Goal: Task Accomplishment & Management: Manage account settings

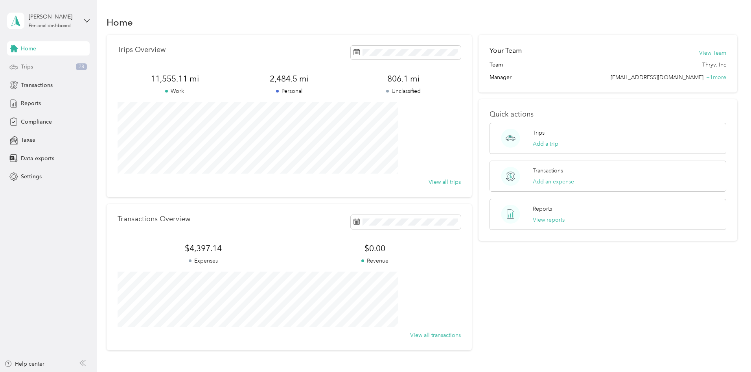
click at [54, 67] on div "Trips 28" at bounding box center [48, 67] width 83 height 14
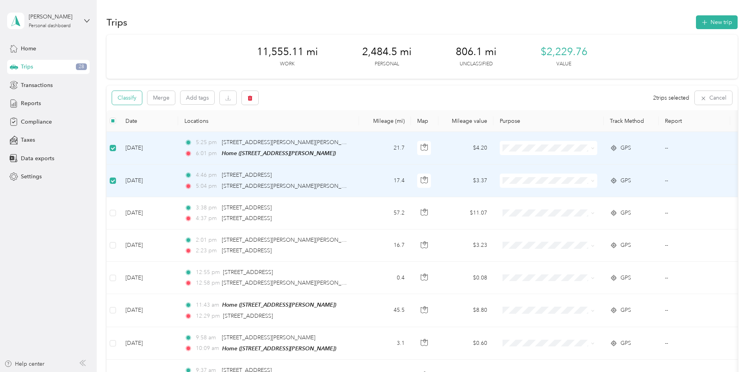
click at [142, 99] on button "Classify" at bounding box center [127, 98] width 30 height 14
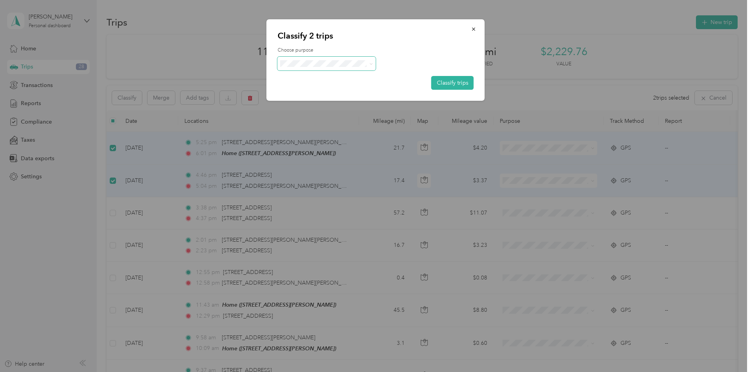
click at [308, 60] on span at bounding box center [327, 64] width 98 height 14
click at [305, 86] on li "Personal" at bounding box center [327, 92] width 98 height 14
click at [457, 81] on button "Classify trips" at bounding box center [452, 83] width 42 height 14
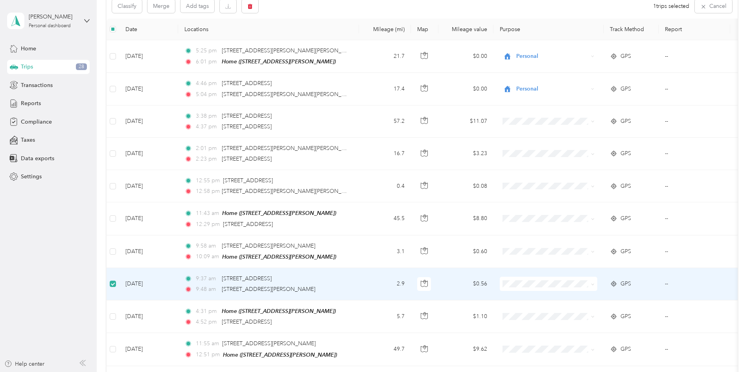
scroll to position [91, 0]
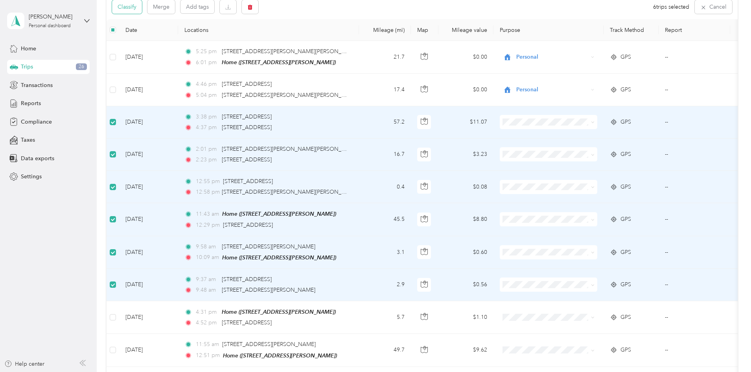
click at [142, 10] on button "Classify" at bounding box center [127, 7] width 30 height 14
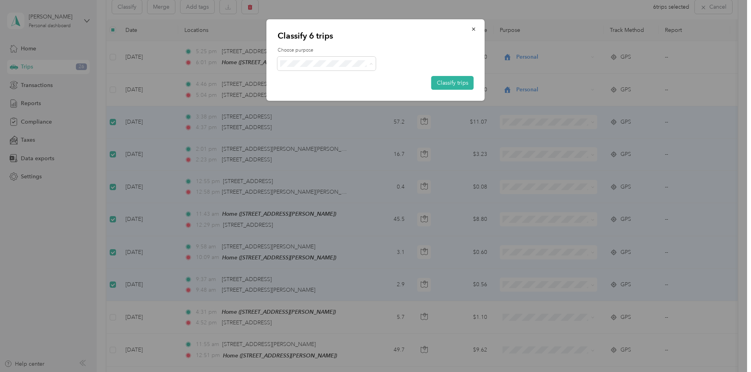
click at [312, 81] on li "Thryv, Inc" at bounding box center [327, 78] width 98 height 14
click at [458, 83] on button "Classify trips" at bounding box center [452, 83] width 42 height 14
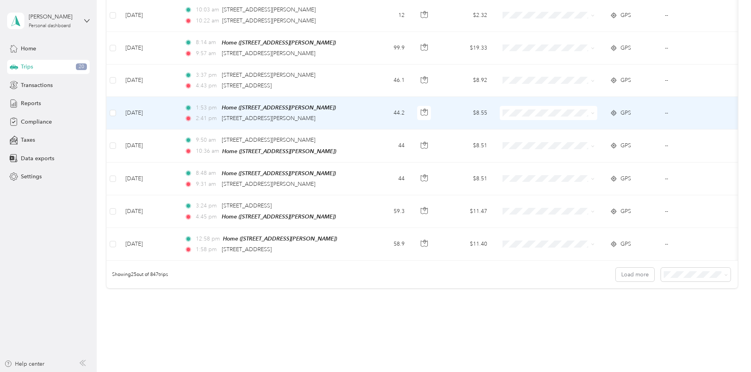
scroll to position [712, 0]
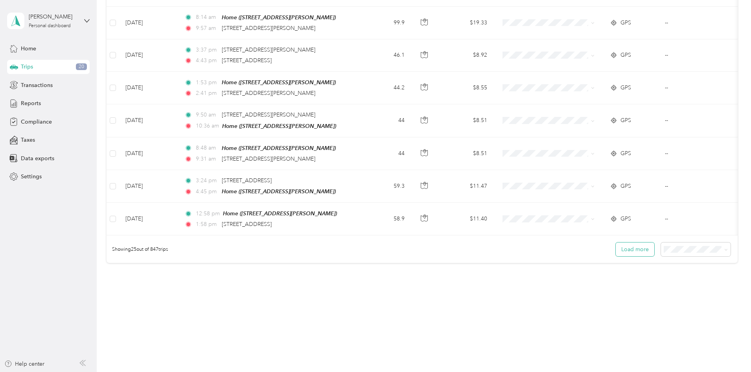
click at [616, 251] on button "Load more" at bounding box center [635, 249] width 39 height 14
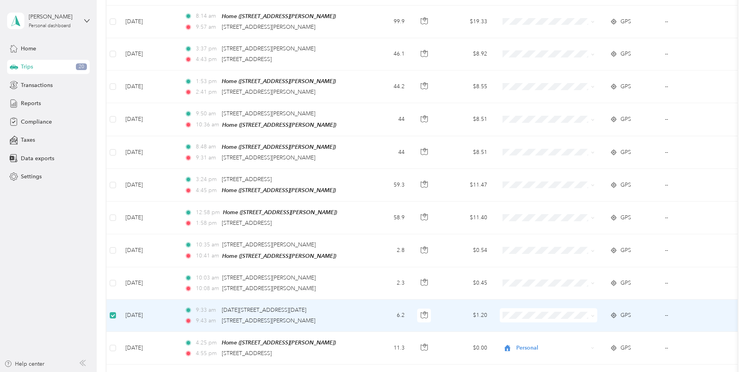
scroll to position [711, 0]
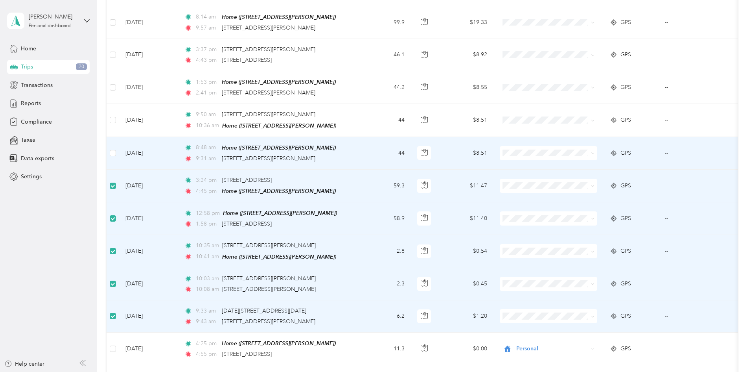
click at [119, 151] on td at bounding box center [113, 153] width 13 height 33
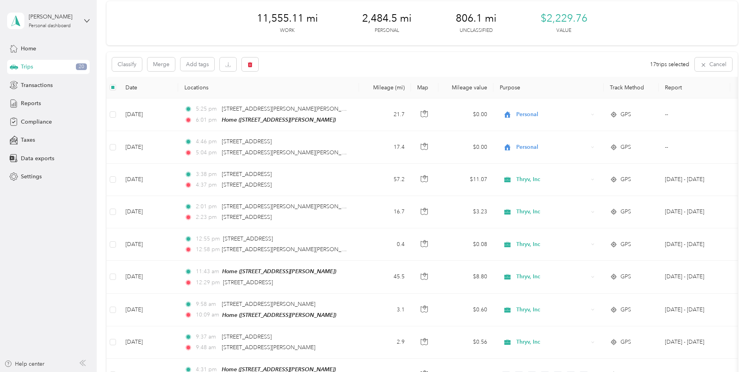
scroll to position [0, 0]
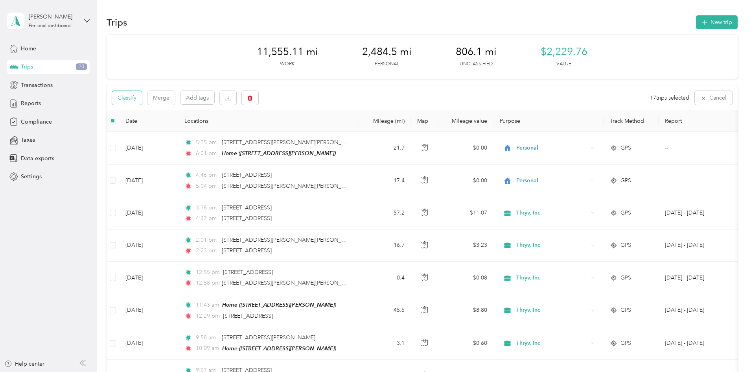
click at [142, 95] on button "Classify" at bounding box center [127, 98] width 30 height 14
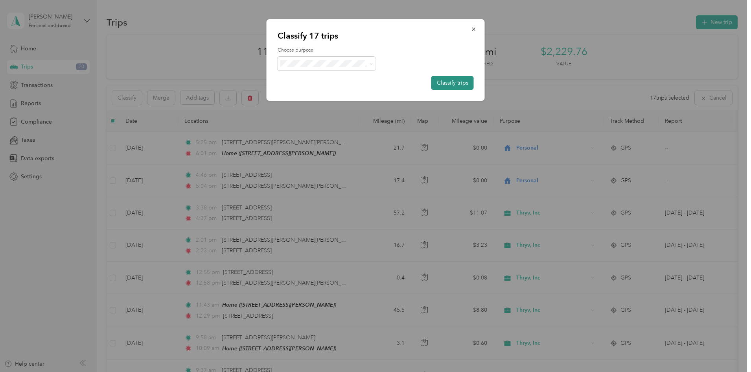
click at [454, 83] on button "Classify trips" at bounding box center [452, 83] width 42 height 14
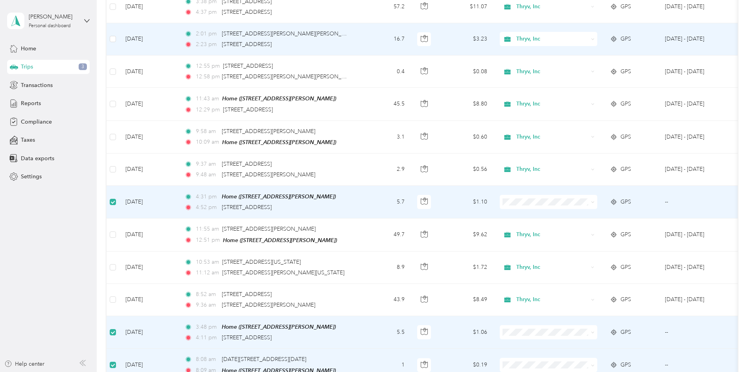
scroll to position [91, 0]
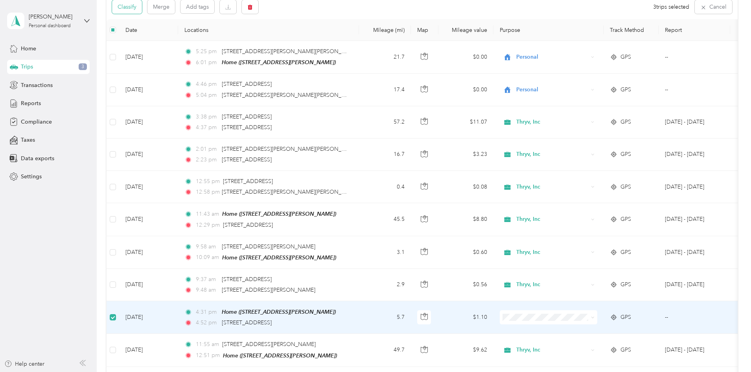
click at [142, 5] on button "Classify" at bounding box center [127, 7] width 30 height 14
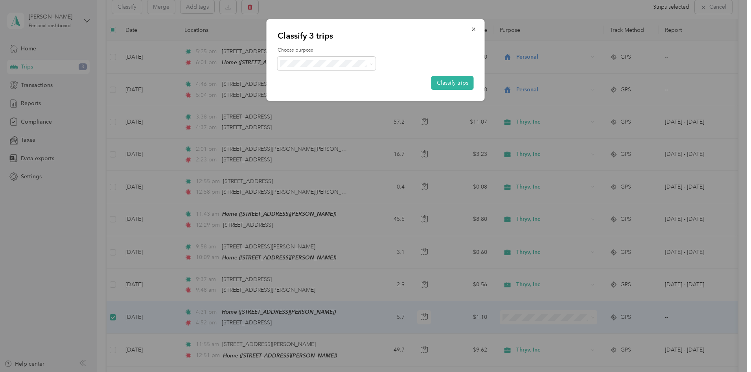
click at [304, 87] on li "Personal" at bounding box center [327, 92] width 98 height 14
click at [438, 83] on button "Classify trips" at bounding box center [452, 83] width 42 height 14
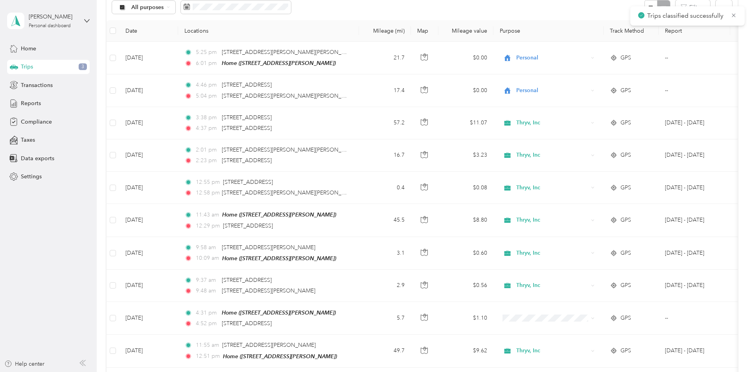
scroll to position [92, 0]
click at [36, 99] on span "Reports" at bounding box center [31, 103] width 20 height 8
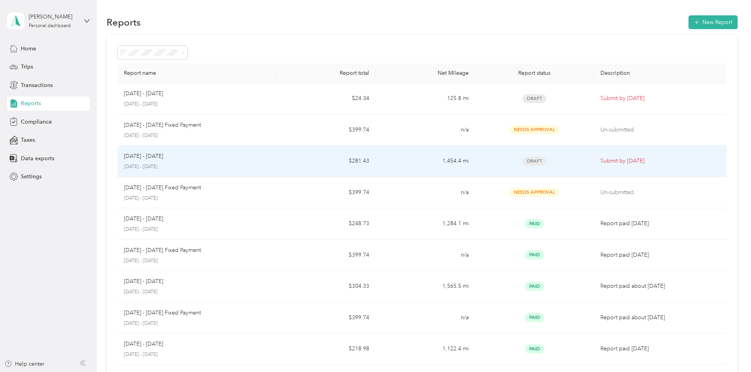
click at [534, 161] on div "Draft" at bounding box center [534, 161] width 107 height 9
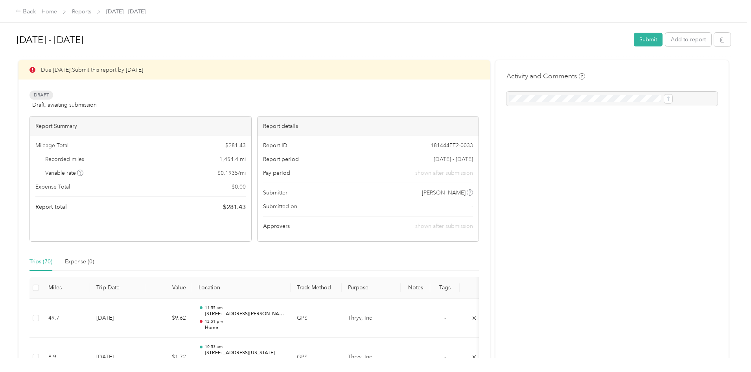
click at [560, 100] on div at bounding box center [612, 99] width 211 height 14
click at [666, 41] on button "Add to report" at bounding box center [689, 40] width 46 height 14
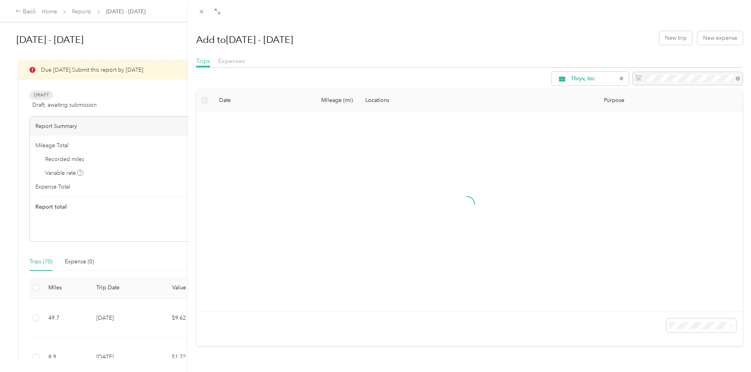
click at [120, 125] on div "Add to [DATE] - [DATE] New trip New expense Trips Expenses Thryv, Inc Date Mile…" at bounding box center [375, 186] width 751 height 372
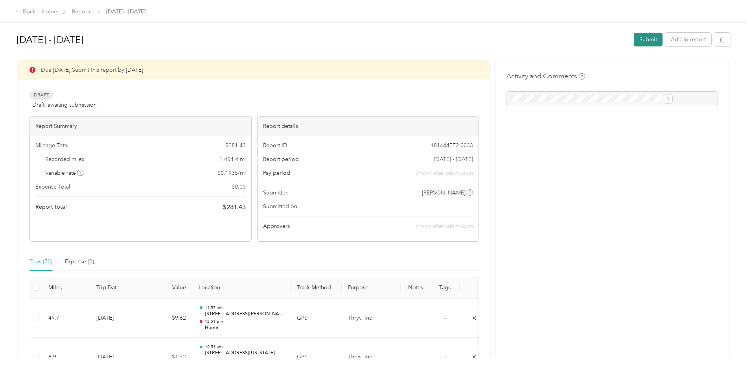
click at [634, 39] on button "Submit" at bounding box center [648, 40] width 29 height 14
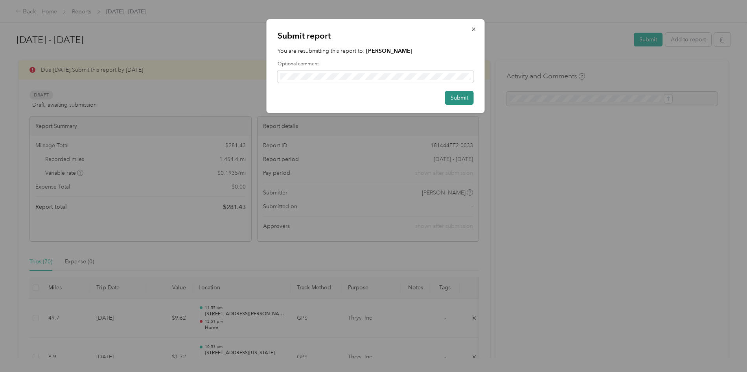
click at [464, 97] on button "Submit" at bounding box center [459, 98] width 29 height 14
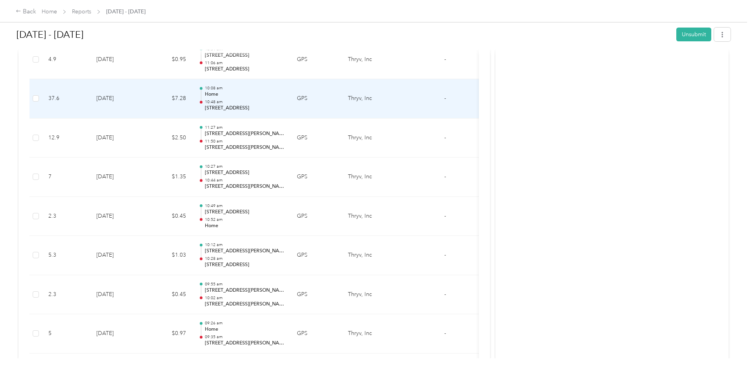
scroll to position [1744, 0]
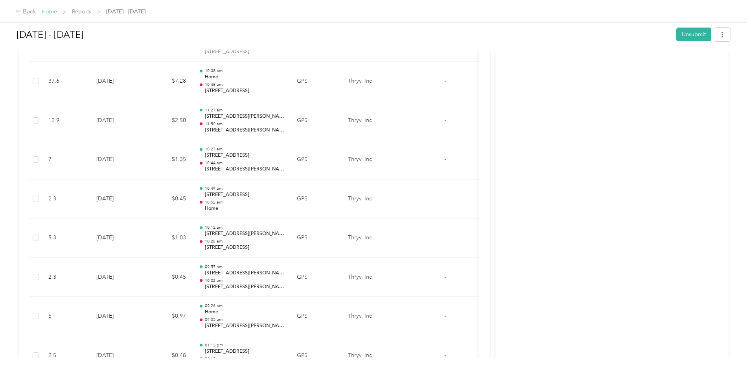
click at [57, 11] on link "Home" at bounding box center [49, 11] width 15 height 7
